Goal: Go to known website: Go to known website

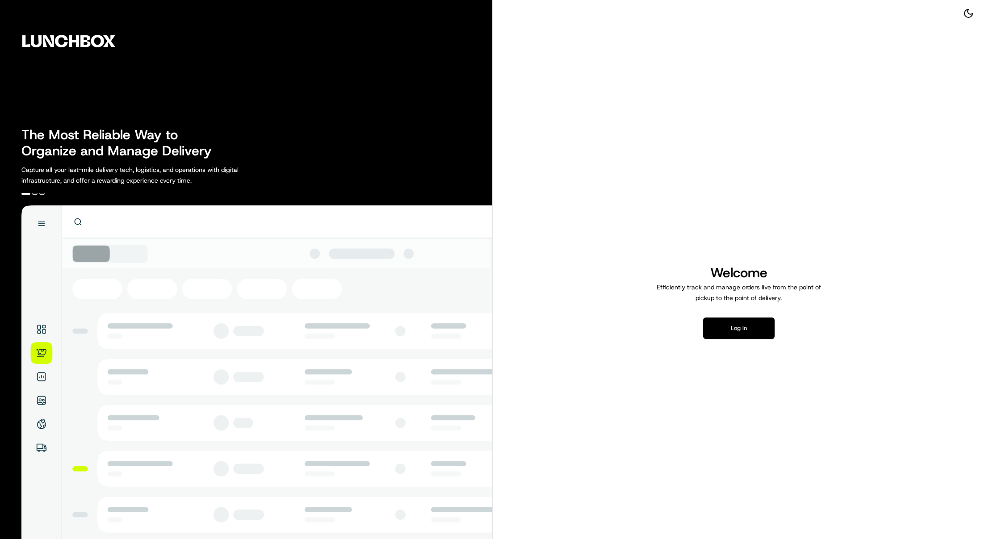
drag, startPoint x: 751, startPoint y: 328, endPoint x: 720, endPoint y: 290, distance: 48.6
click at [751, 328] on button "Log in" at bounding box center [738, 328] width 71 height 21
